Goal: Information Seeking & Learning: Learn about a topic

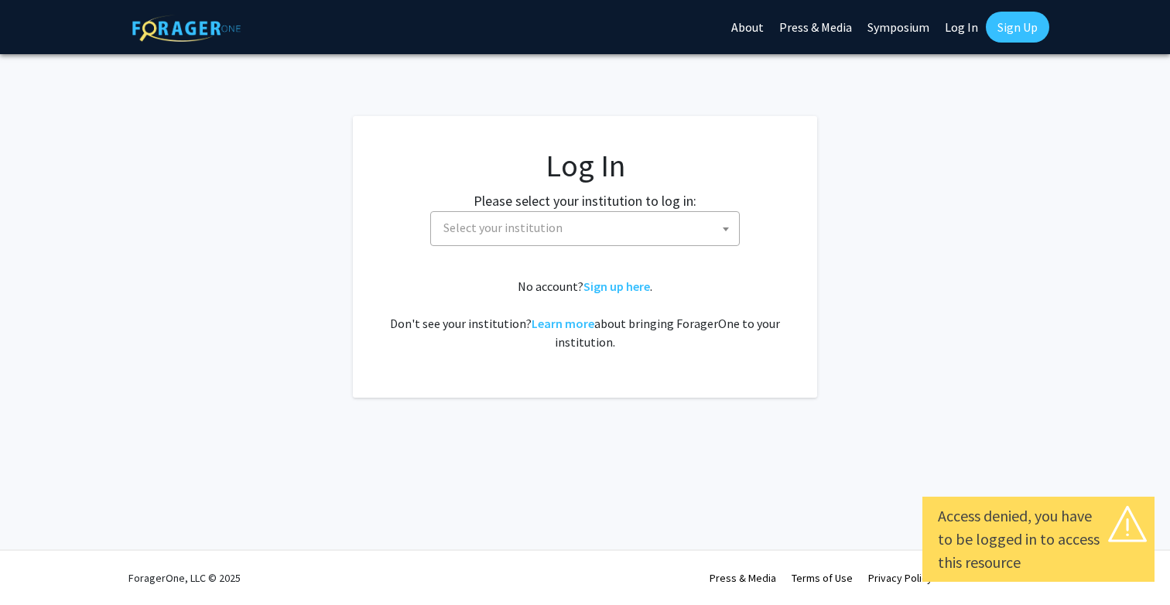
select select
click at [695, 217] on span "Select your institution" at bounding box center [588, 228] width 302 height 32
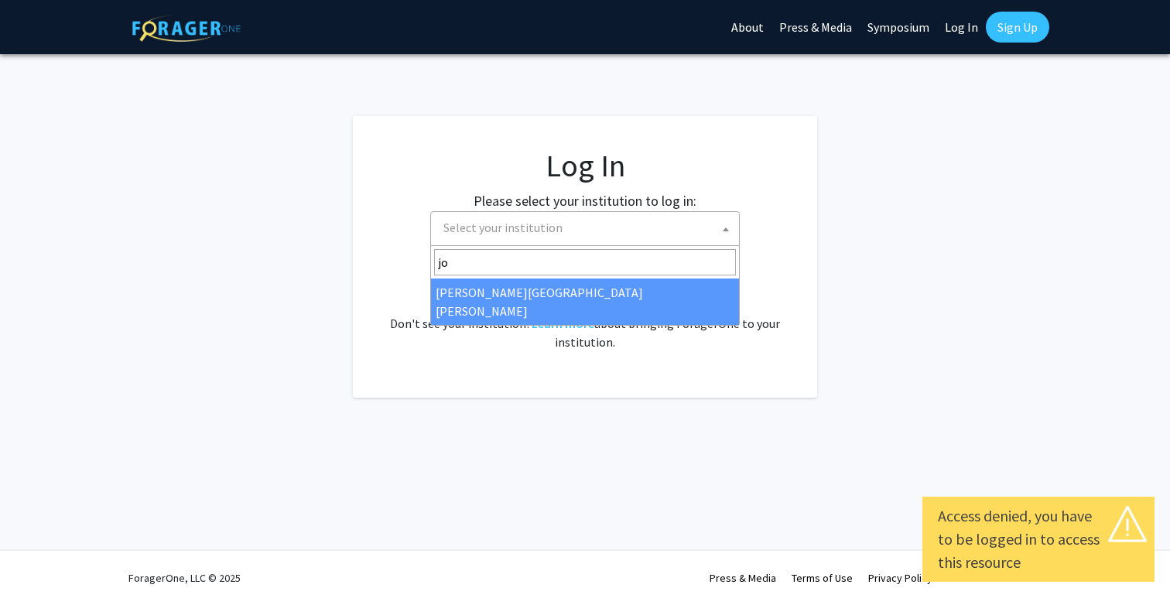
type input "jo"
select select "1"
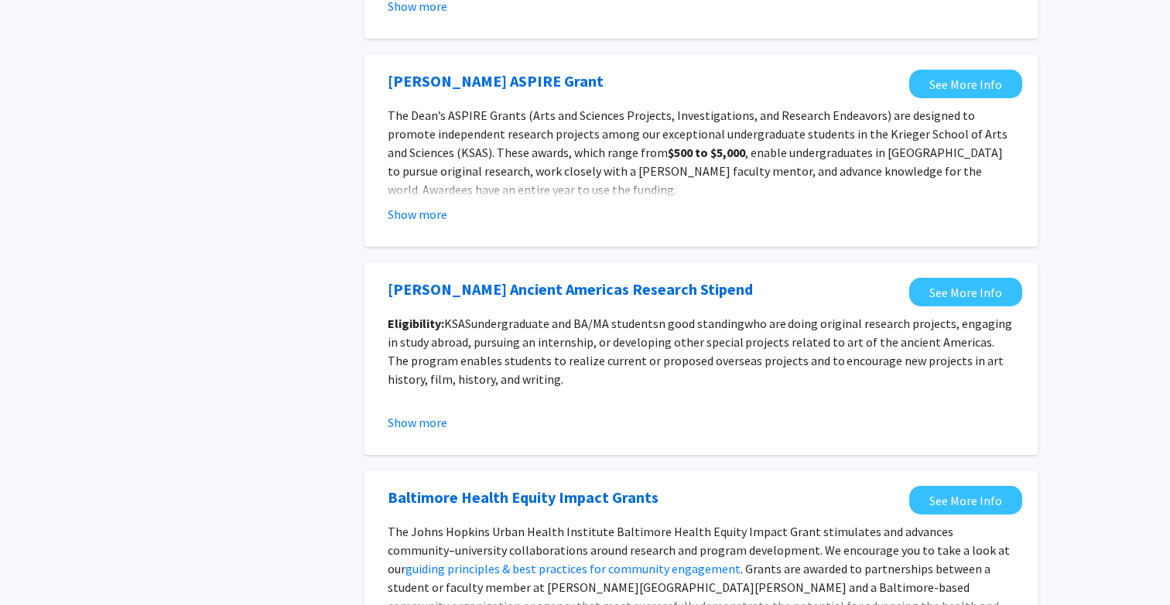
scroll to position [1717, 0]
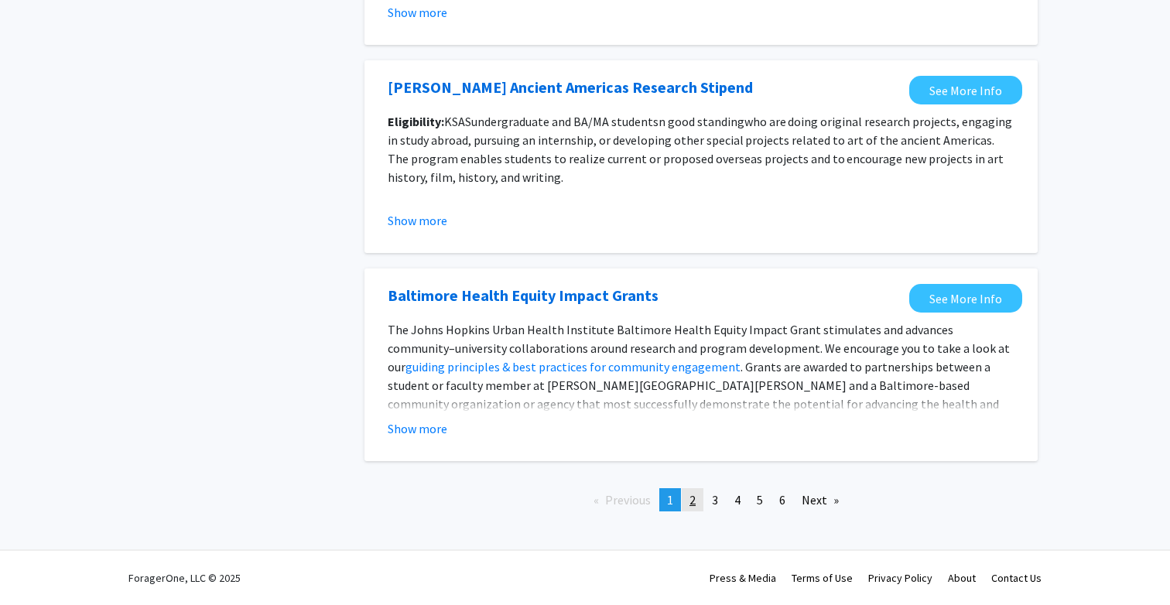
click at [694, 502] on span "2" at bounding box center [693, 499] width 6 height 15
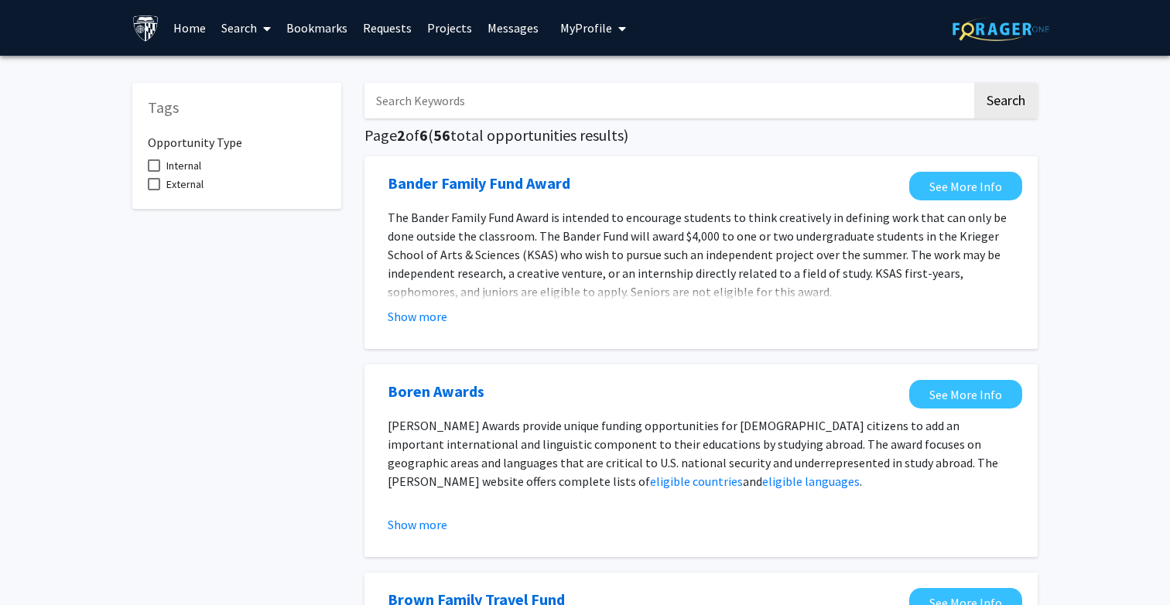
click at [523, 88] on input "Search Keywords" at bounding box center [669, 101] width 608 height 36
type input "computer"
click at [992, 102] on button "Search" at bounding box center [1005, 101] width 63 height 36
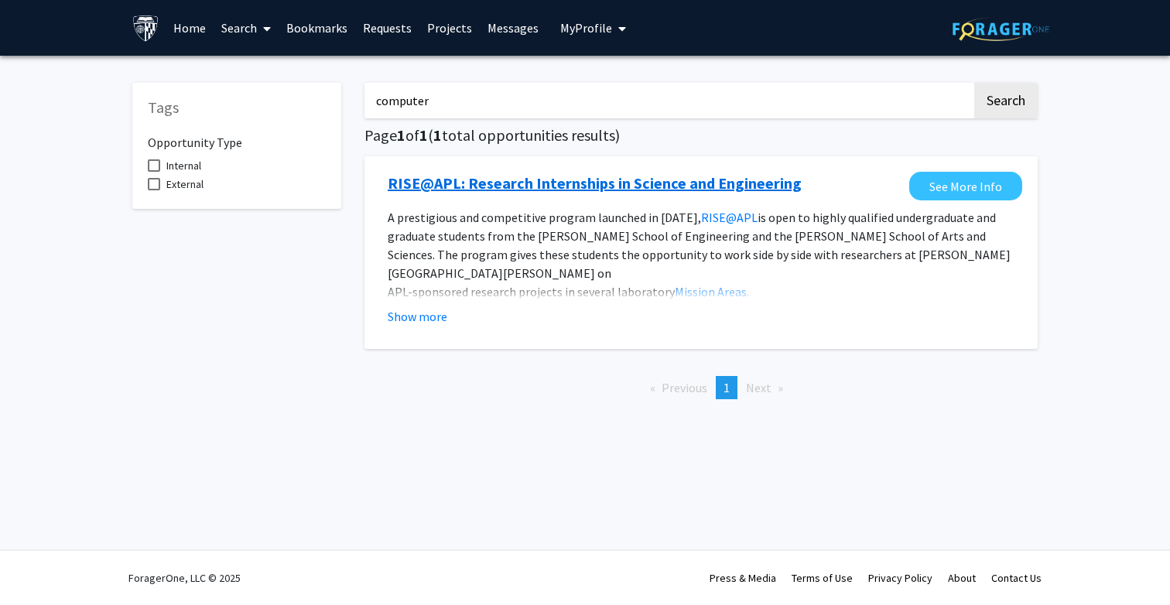
click at [614, 187] on link "RISE@APL: Research Internships in Science and Engineering" at bounding box center [595, 183] width 414 height 23
